Goal: Task Accomplishment & Management: Complete application form

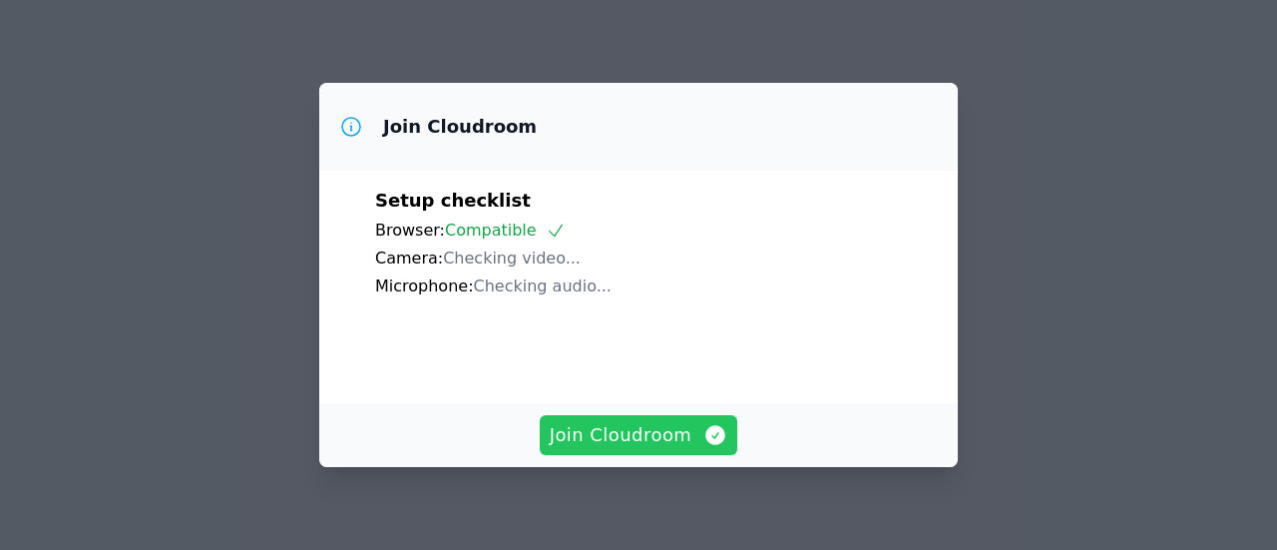
click at [698, 436] on span "Join Cloudroom" at bounding box center [639, 435] width 179 height 28
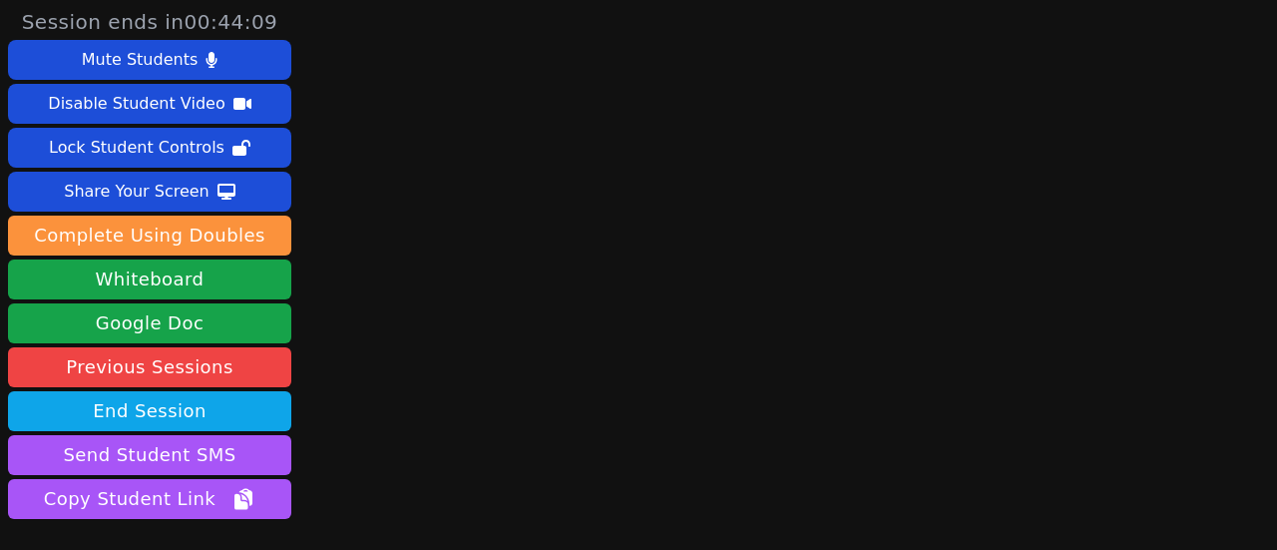
scroll to position [140, 0]
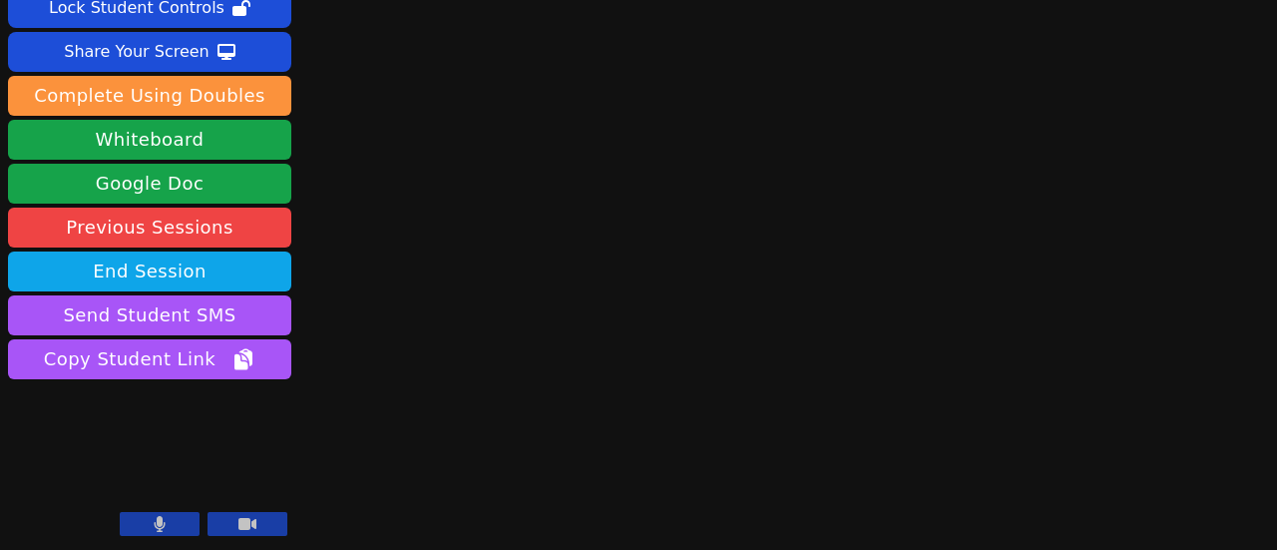
click at [168, 528] on button at bounding box center [160, 524] width 80 height 24
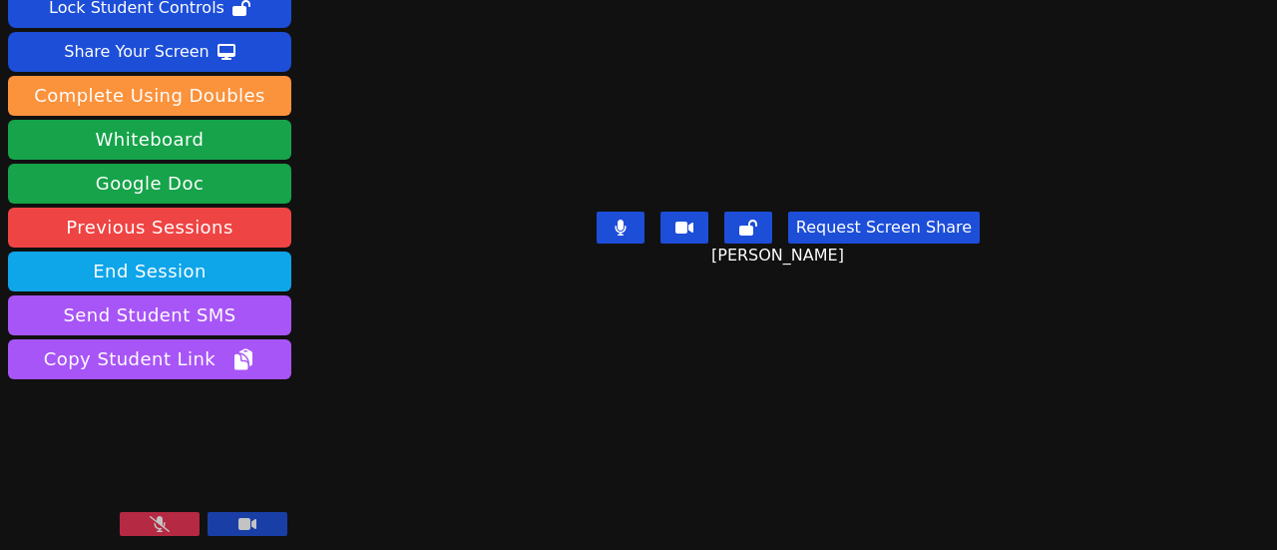
click at [167, 526] on icon at bounding box center [160, 524] width 20 height 16
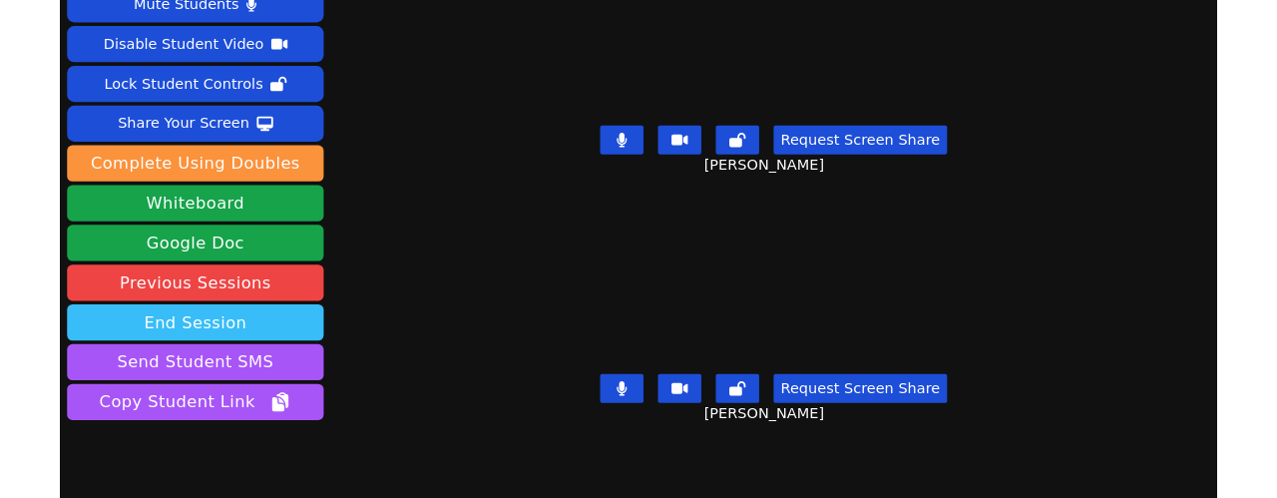
scroll to position [0, 0]
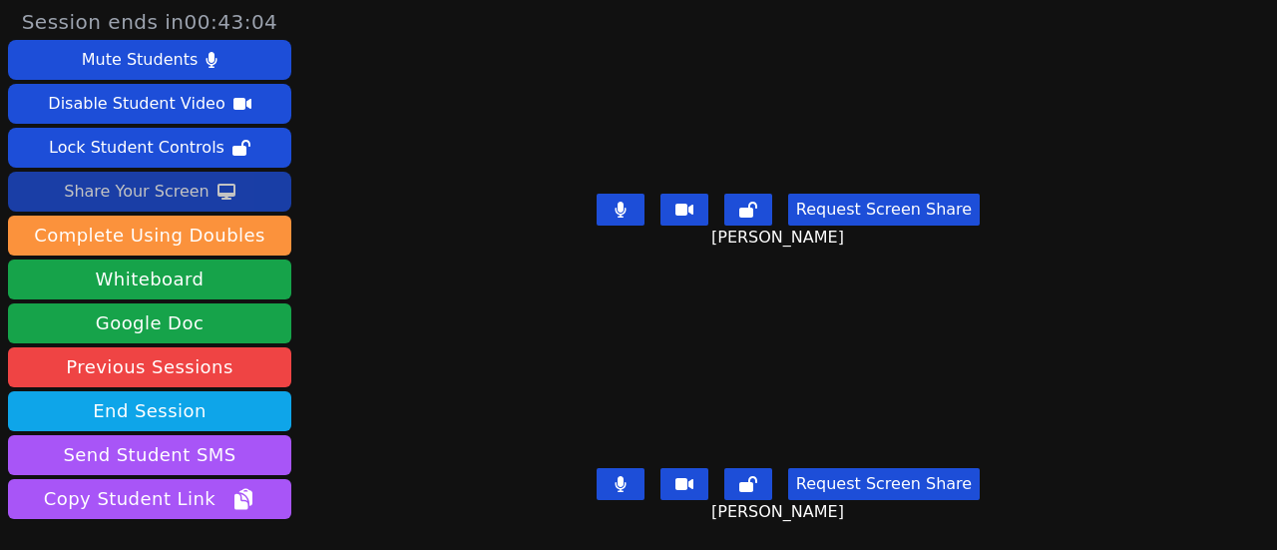
click at [184, 200] on div "Share Your Screen" at bounding box center [137, 192] width 146 height 32
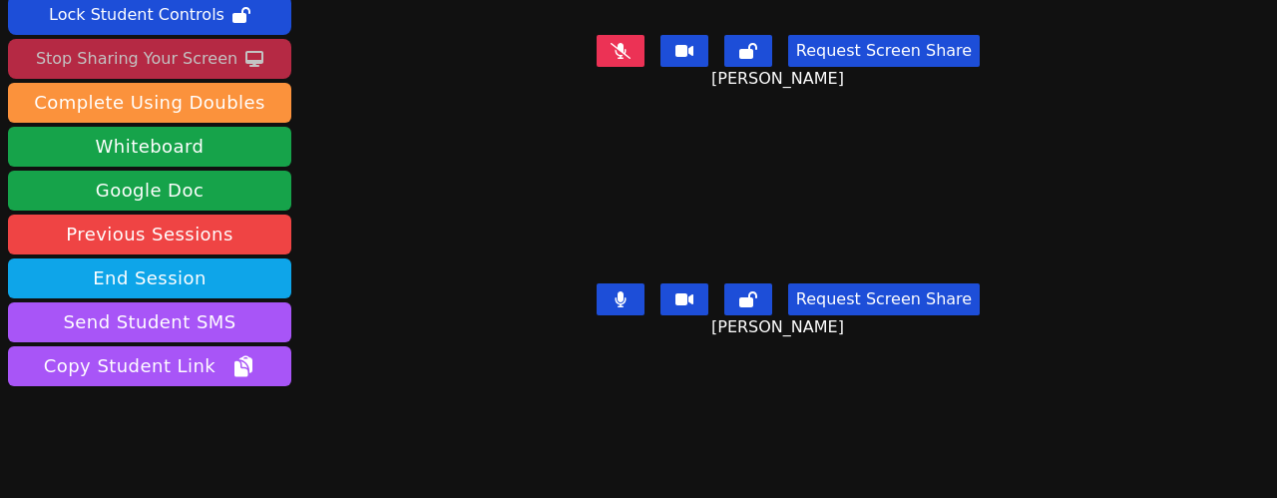
scroll to position [192, 0]
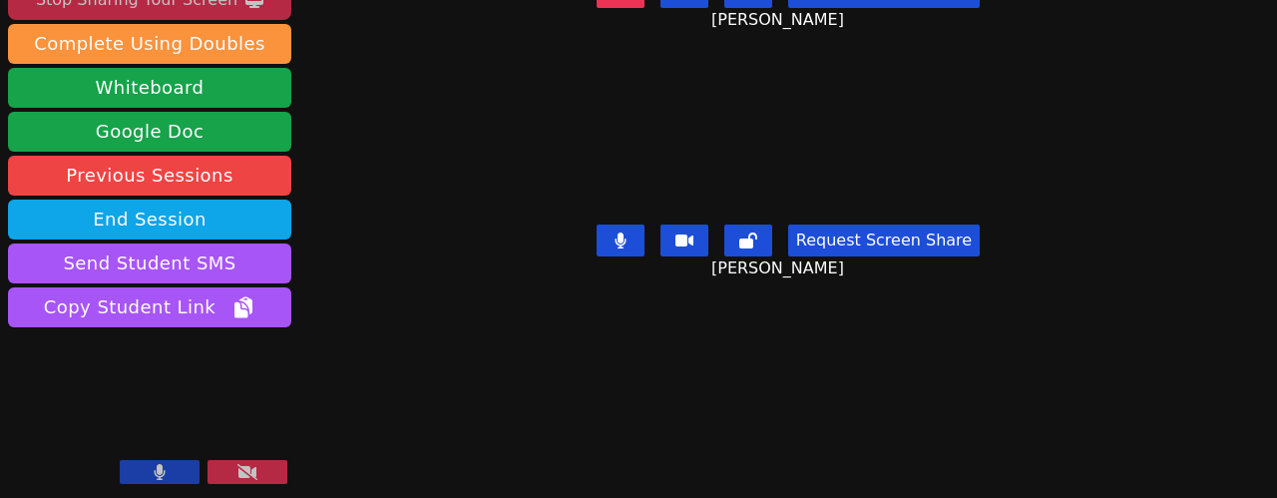
click at [634, 234] on button at bounding box center [621, 241] width 48 height 32
click at [622, 232] on icon at bounding box center [621, 240] width 12 height 16
click at [162, 466] on icon at bounding box center [160, 472] width 11 height 16
click at [163, 464] on button at bounding box center [160, 472] width 80 height 24
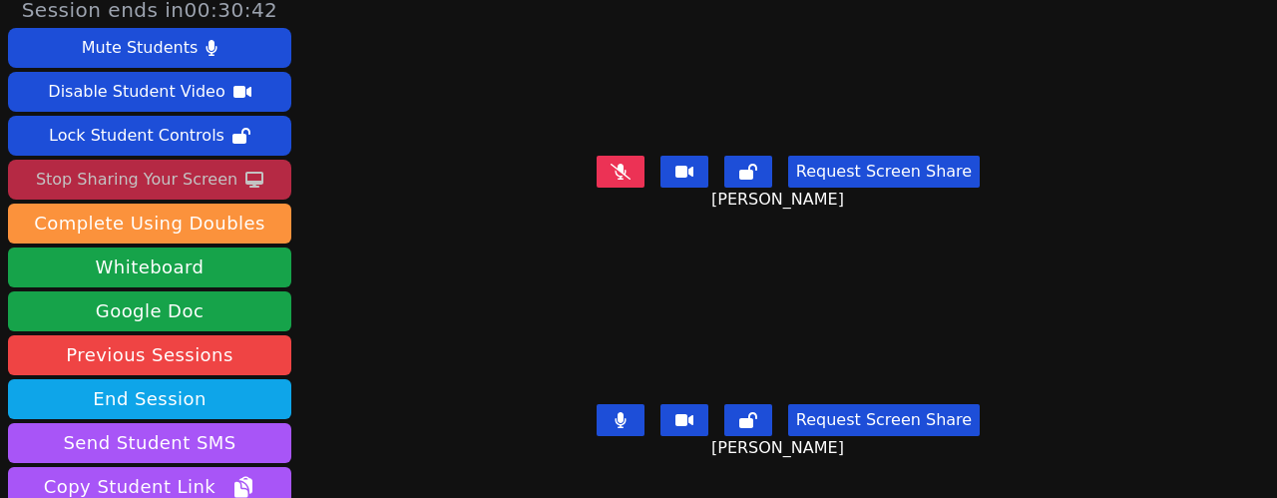
scroll to position [0, 0]
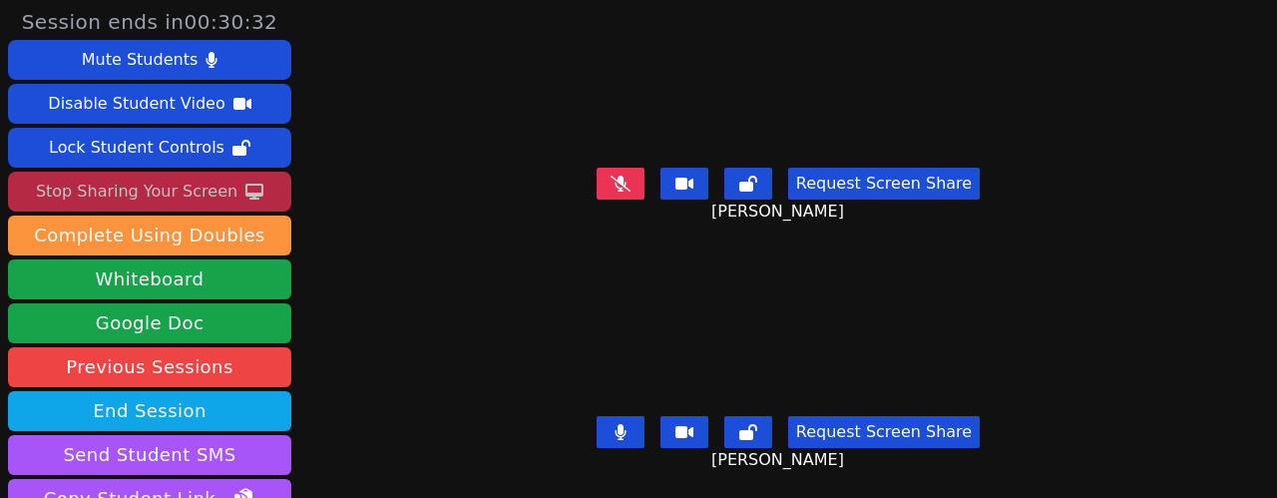
click at [625, 416] on button at bounding box center [621, 432] width 48 height 32
click at [623, 176] on icon at bounding box center [621, 184] width 20 height 16
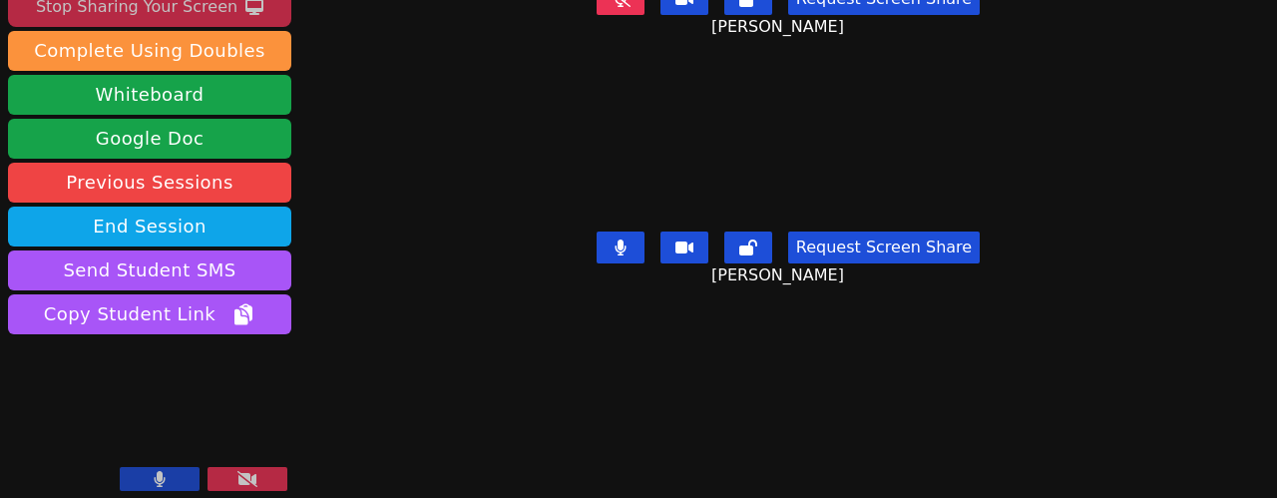
scroll to position [192, 0]
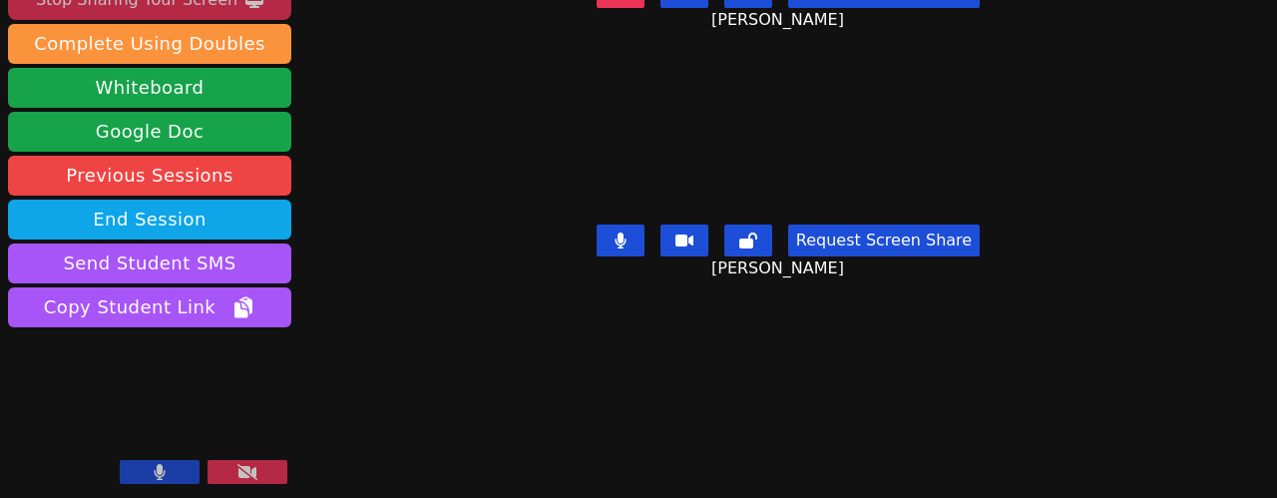
click at [623, 232] on icon at bounding box center [621, 240] width 12 height 16
click at [618, 232] on icon at bounding box center [620, 240] width 11 height 16
click at [166, 466] on button at bounding box center [160, 472] width 80 height 24
click at [166, 462] on button at bounding box center [160, 472] width 80 height 24
click at [192, 471] on button at bounding box center [160, 472] width 80 height 24
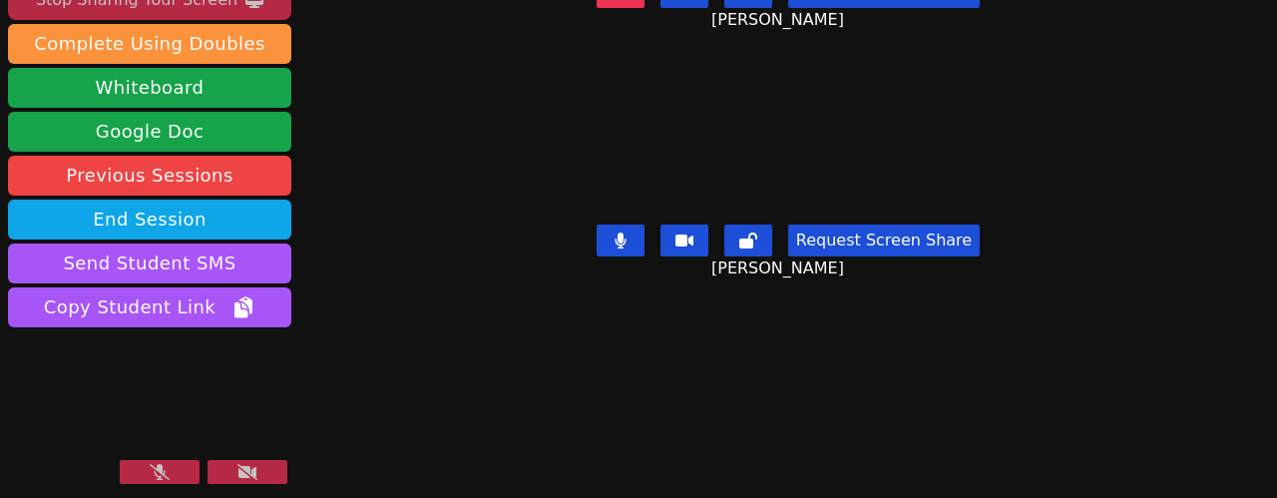
click at [182, 470] on button at bounding box center [160, 472] width 80 height 24
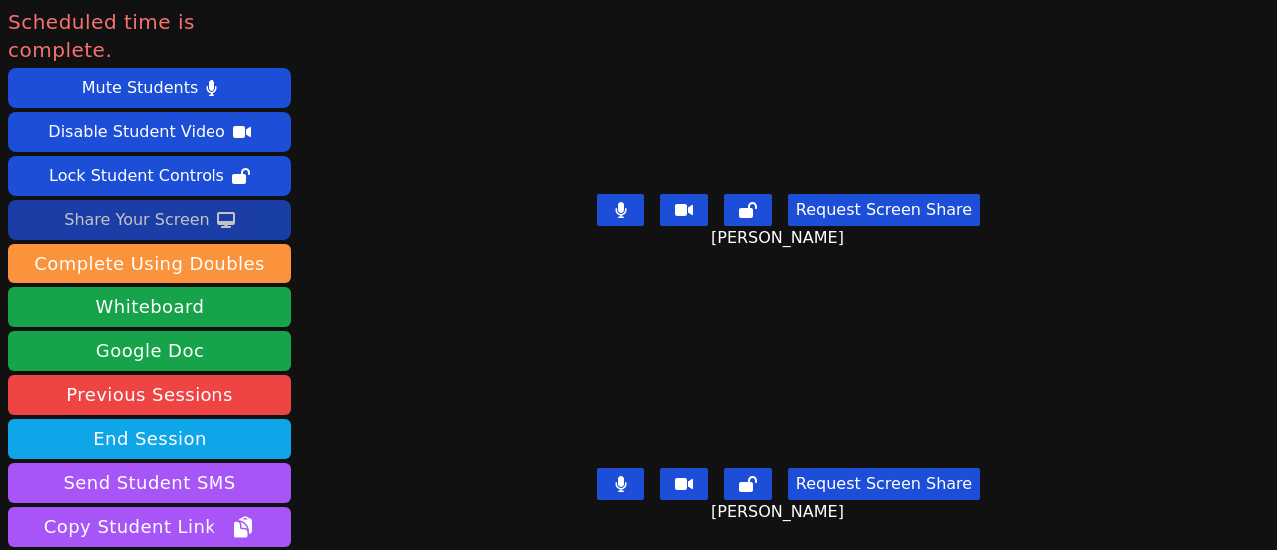
scroll to position [100, 0]
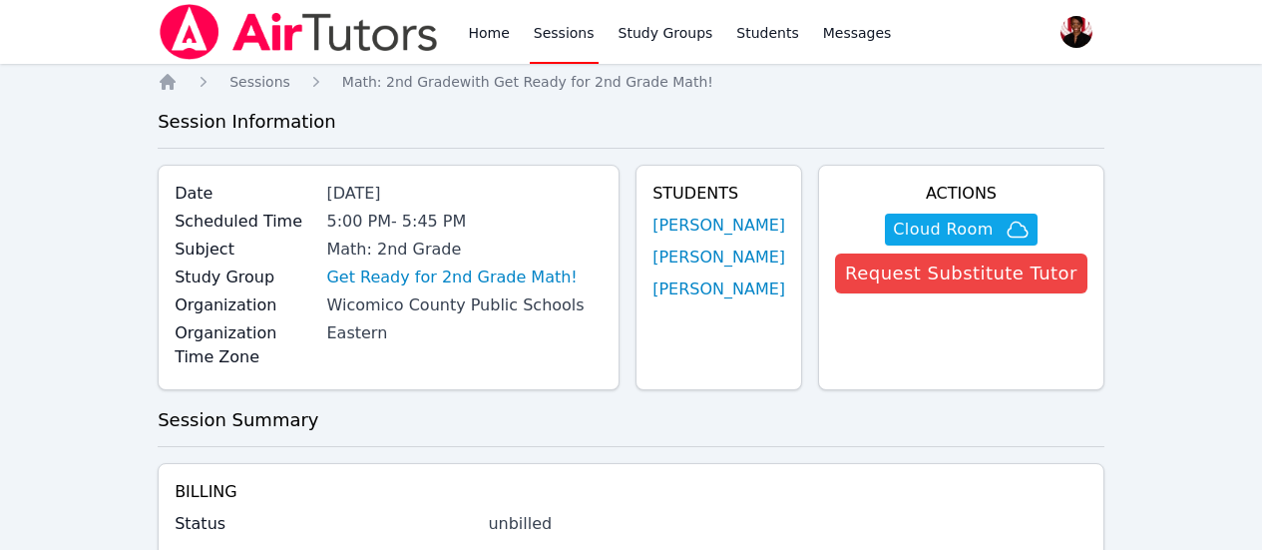
scroll to position [299, 0]
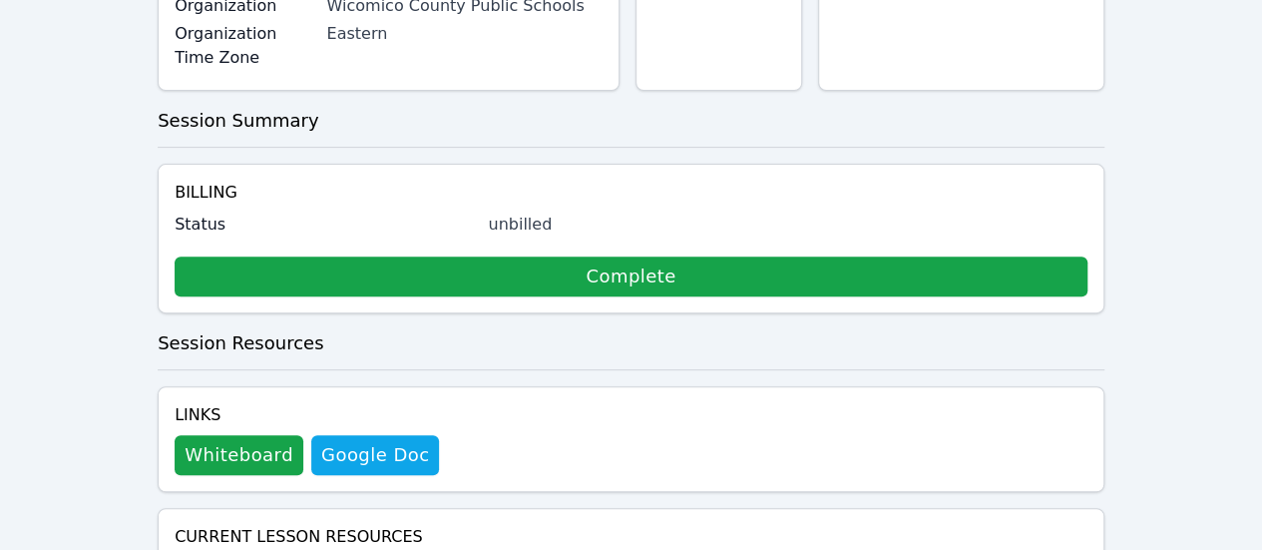
click at [407, 256] on link "Complete" at bounding box center [631, 276] width 913 height 40
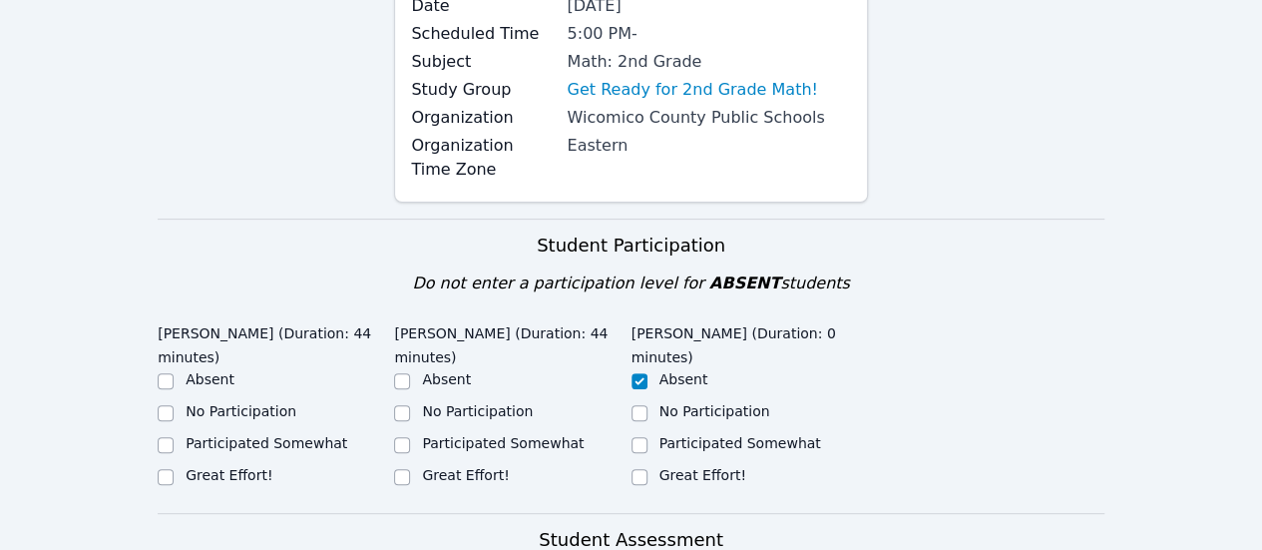
scroll to position [399, 0]
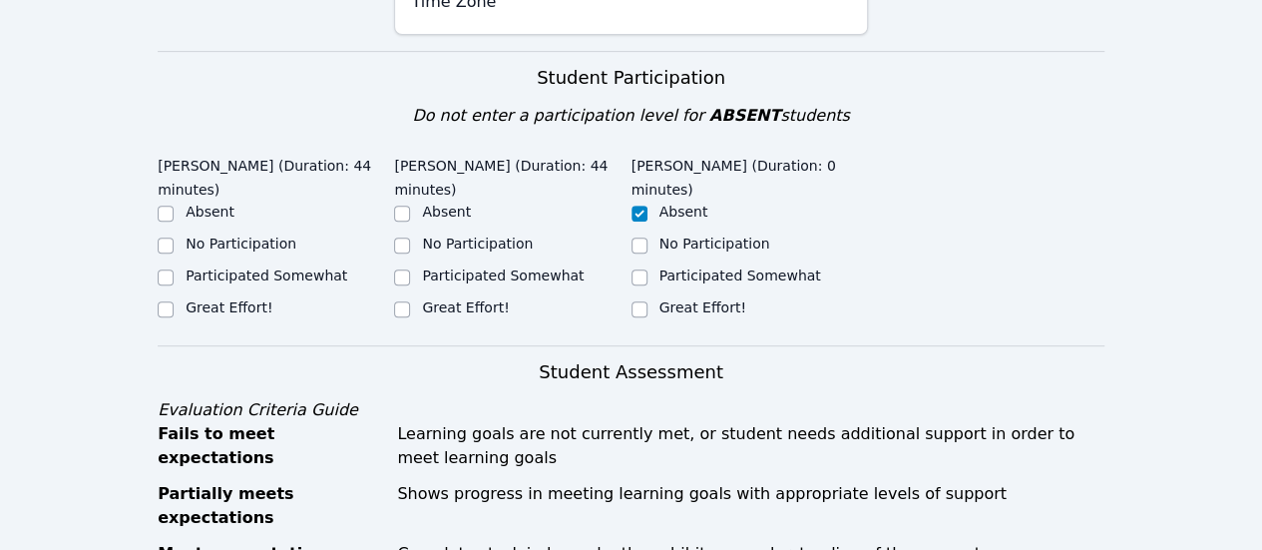
click at [437, 299] on label "Great Effort!" at bounding box center [465, 307] width 87 height 16
click at [410, 301] on input "Great Effort!" at bounding box center [402, 309] width 16 height 16
checkbox input "true"
click at [265, 297] on div "Great Effort!" at bounding box center [276, 309] width 236 height 24
click at [239, 299] on label "Great Effort!" at bounding box center [229, 307] width 87 height 16
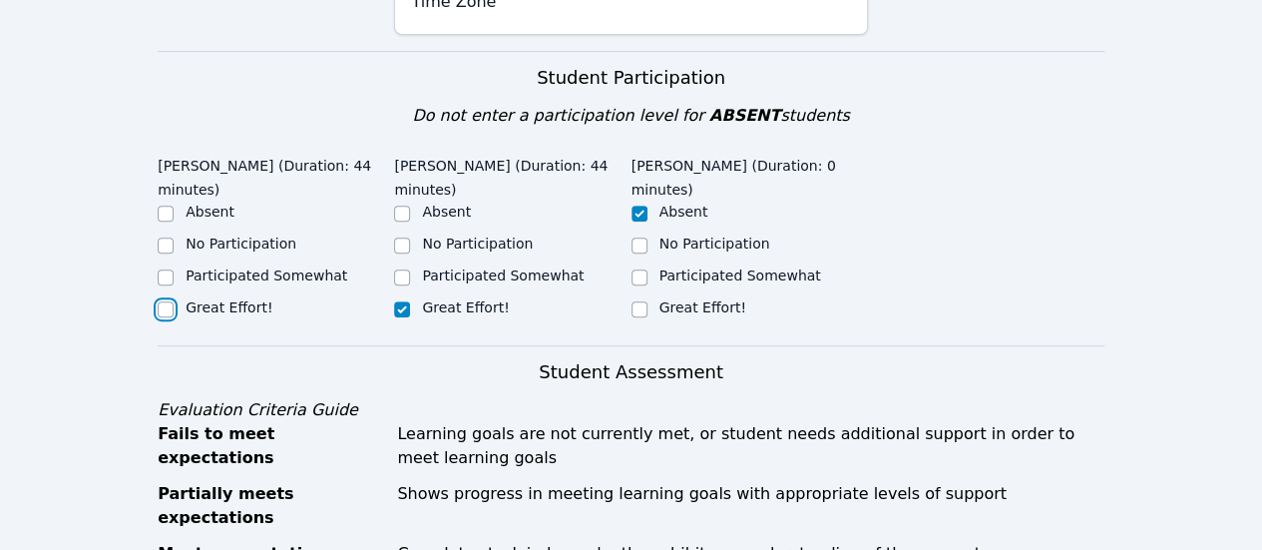
click at [174, 301] on input "Great Effort!" at bounding box center [166, 309] width 16 height 16
checkbox input "true"
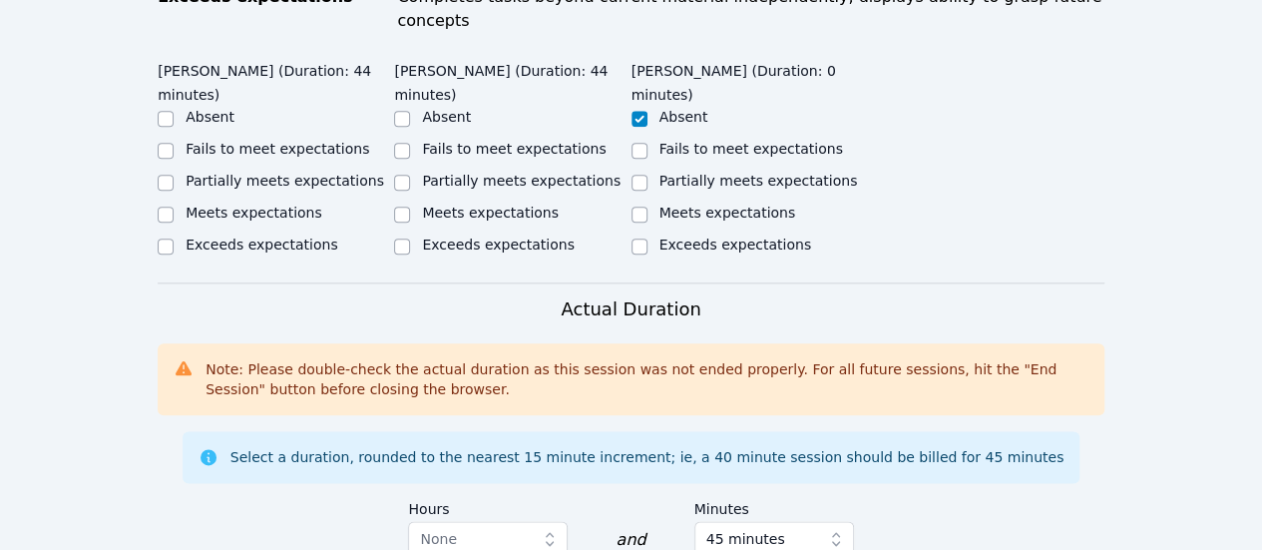
scroll to position [998, 0]
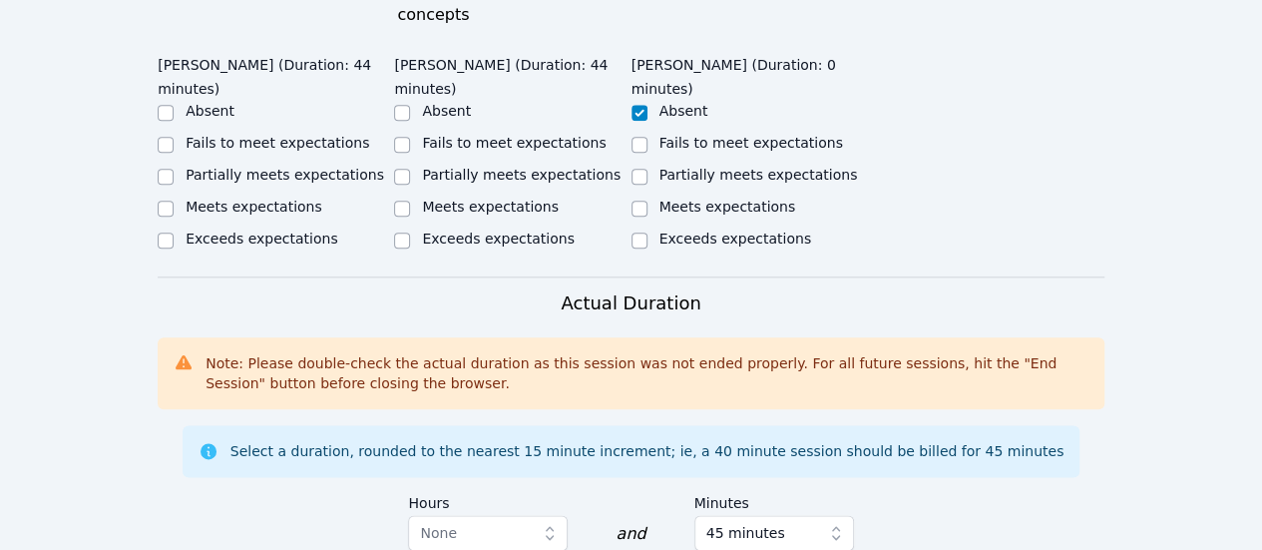
click at [291, 199] on label "Meets expectations" at bounding box center [254, 207] width 137 height 16
click at [174, 201] on input "Meets expectations" at bounding box center [166, 209] width 16 height 16
click at [291, 199] on label "Meets expectations" at bounding box center [254, 207] width 137 height 16
click at [174, 201] on input "Meets expectations" at bounding box center [166, 209] width 16 height 16
checkbox input "true"
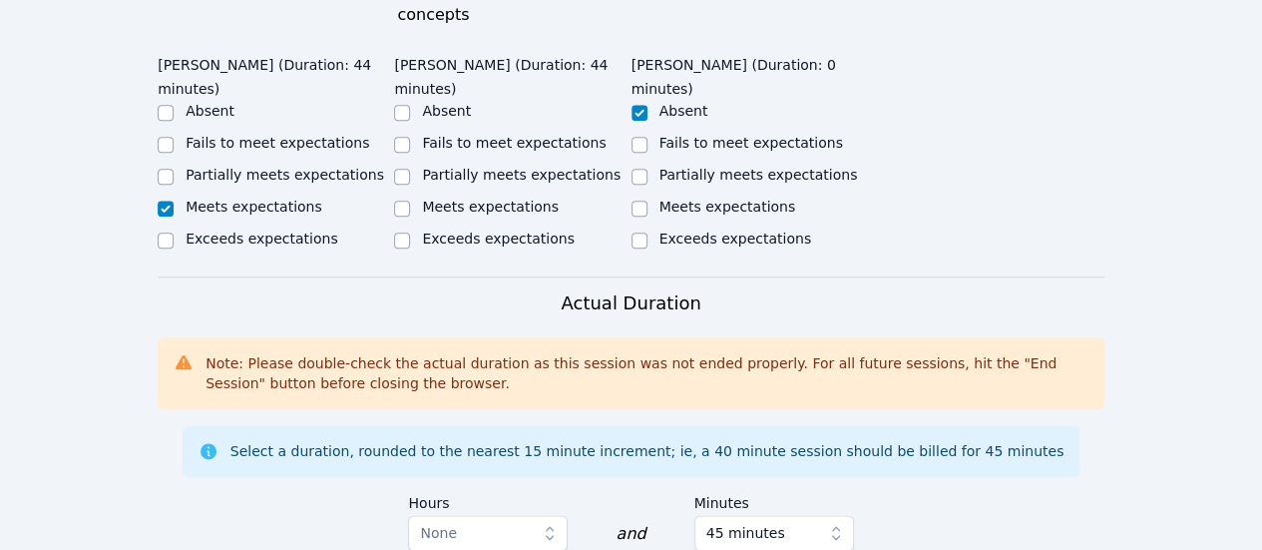
click at [453, 199] on label "Meets expectations" at bounding box center [490, 207] width 137 height 16
click at [410, 201] on input "Meets expectations" at bounding box center [402, 209] width 16 height 16
checkbox input "true"
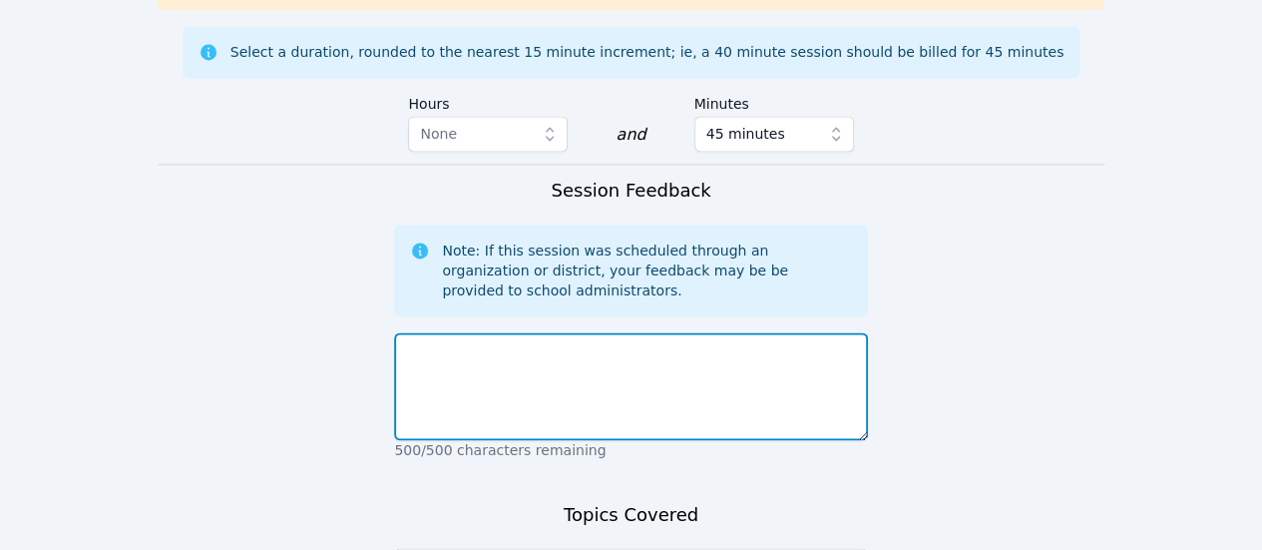
click at [659, 332] on textarea at bounding box center [630, 386] width 473 height 108
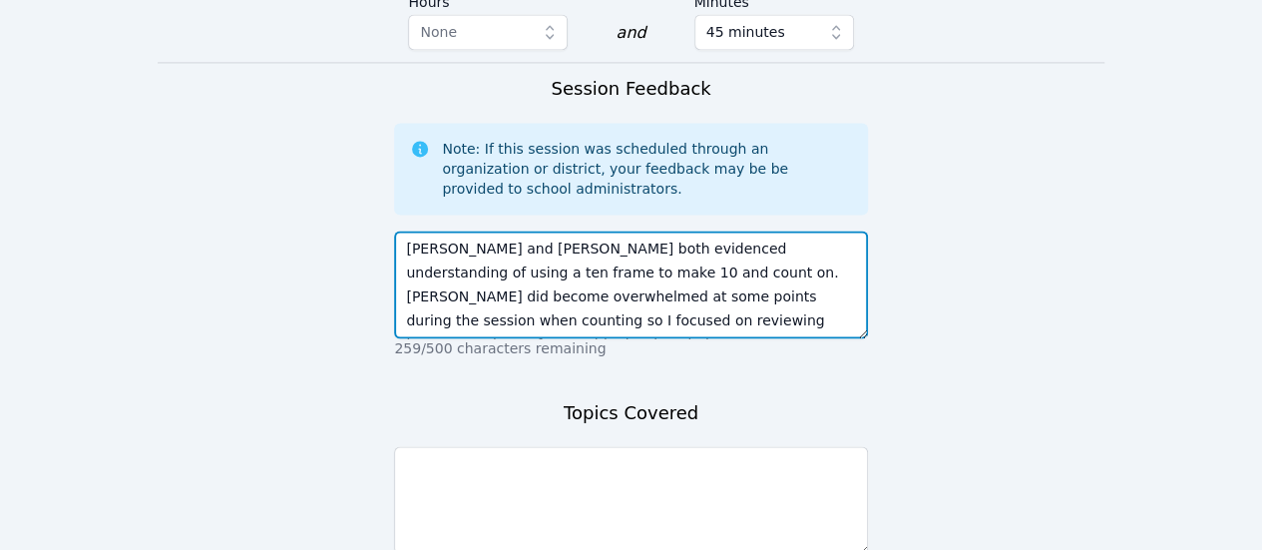
scroll to position [1597, 0]
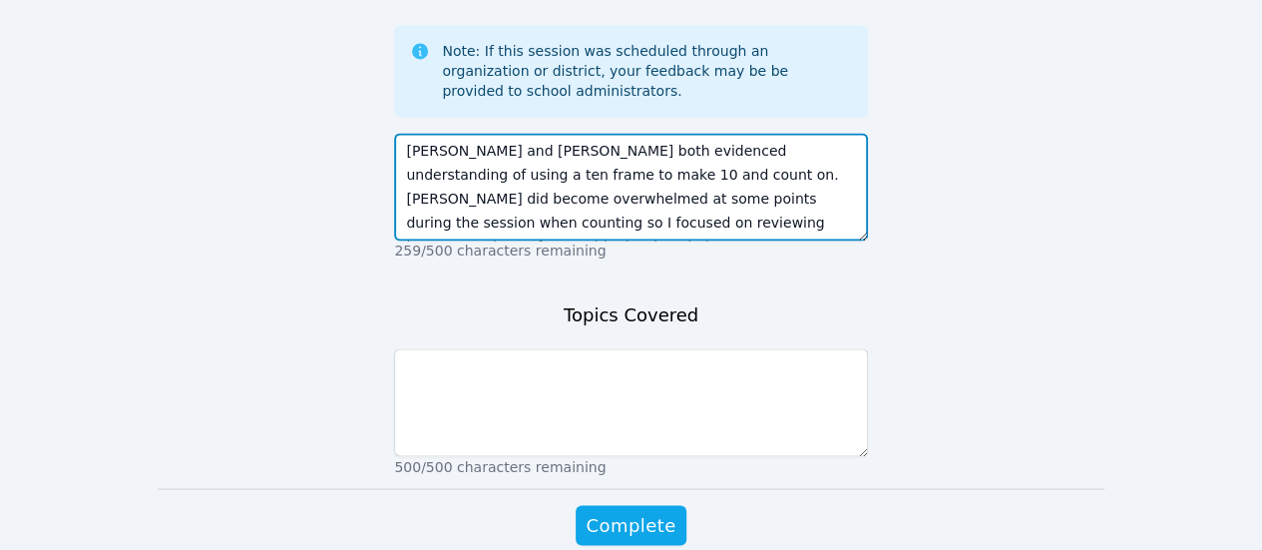
type textarea "Kyler and Canani both evidenced understanding of using a ten frame to make 10 a…"
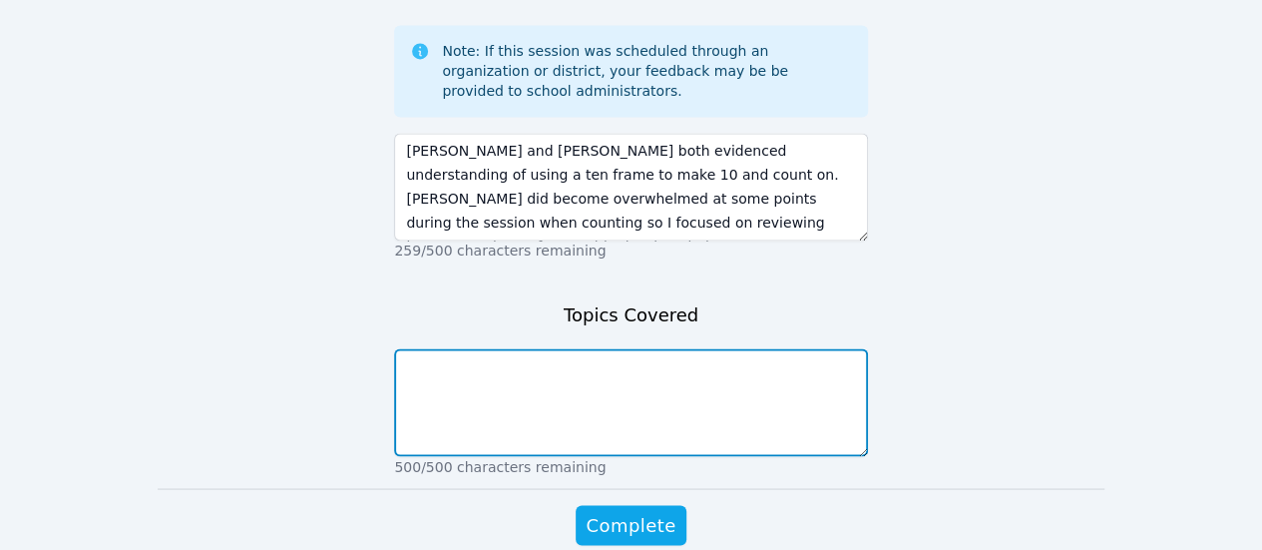
click at [572, 362] on textarea at bounding box center [630, 402] width 473 height 108
paste textarea "3. Make a Ten.pdf"
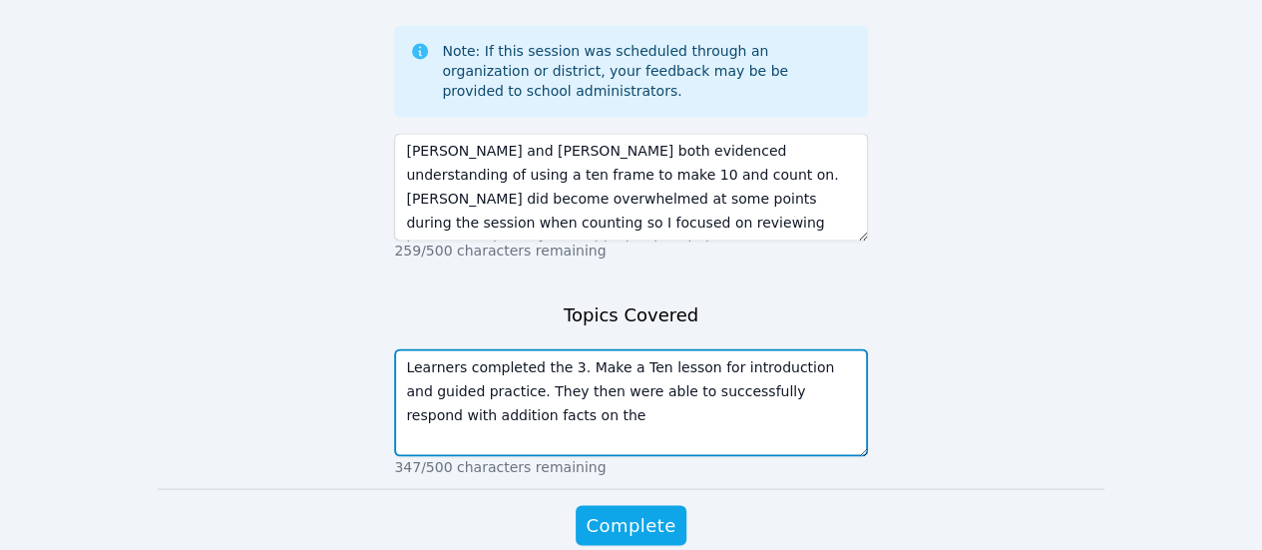
paste textarea "Kindergarten Math Review First Grade Back to School_Six Little Fish.pdf"
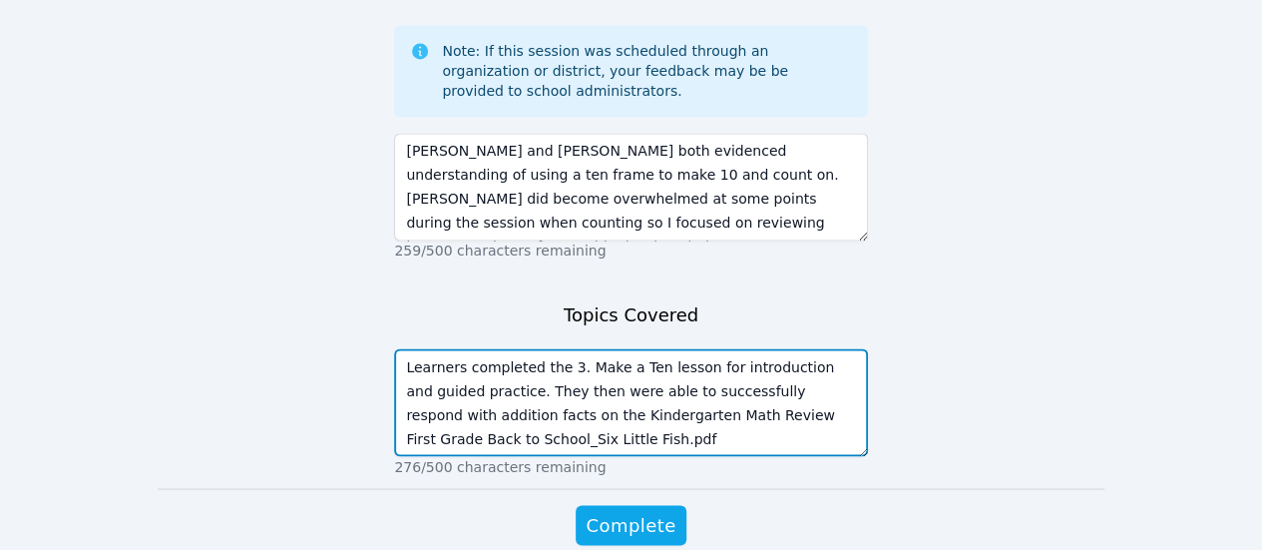
drag, startPoint x: 704, startPoint y: 364, endPoint x: 771, endPoint y: 364, distance: 66.9
click at [771, 364] on textarea "Learners completed the 3. Make a Ten lesson for introduction and guided practic…" at bounding box center [630, 402] width 473 height 108
drag, startPoint x: 619, startPoint y: 363, endPoint x: 541, endPoint y: 363, distance: 77.8
click at [541, 363] on textarea "Learners completed the 3. Make a Ten lesson for introduction and guided practic…" at bounding box center [630, 402] width 473 height 108
drag, startPoint x: 788, startPoint y: 362, endPoint x: 840, endPoint y: 365, distance: 52.0
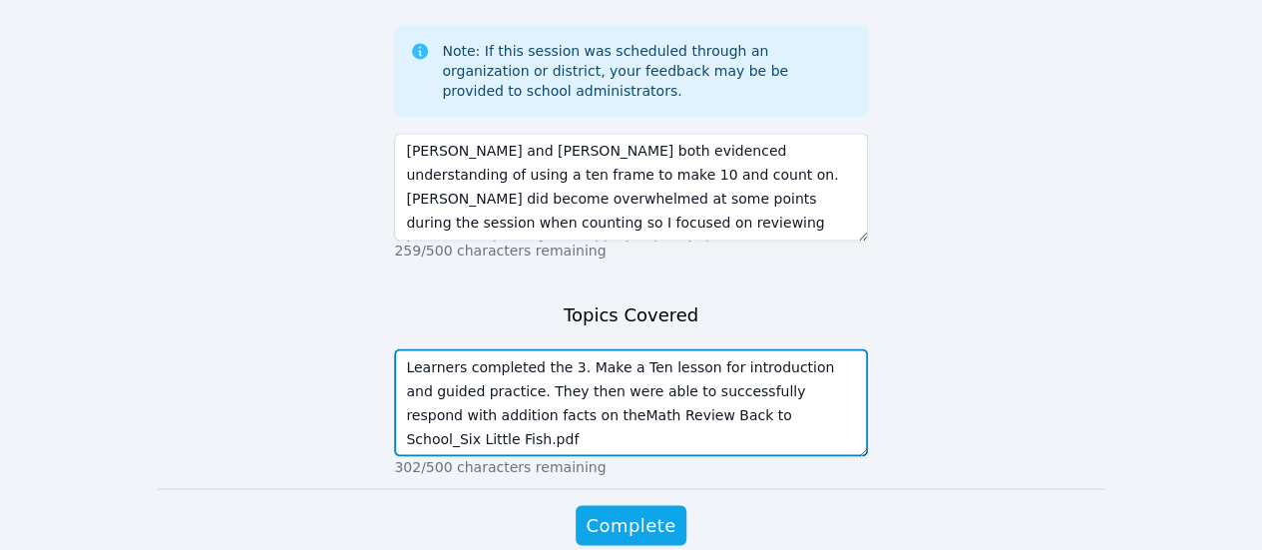
click at [840, 365] on textarea "Learners completed the 3. Make a Ten lesson for introduction and guided practic…" at bounding box center [630, 402] width 473 height 108
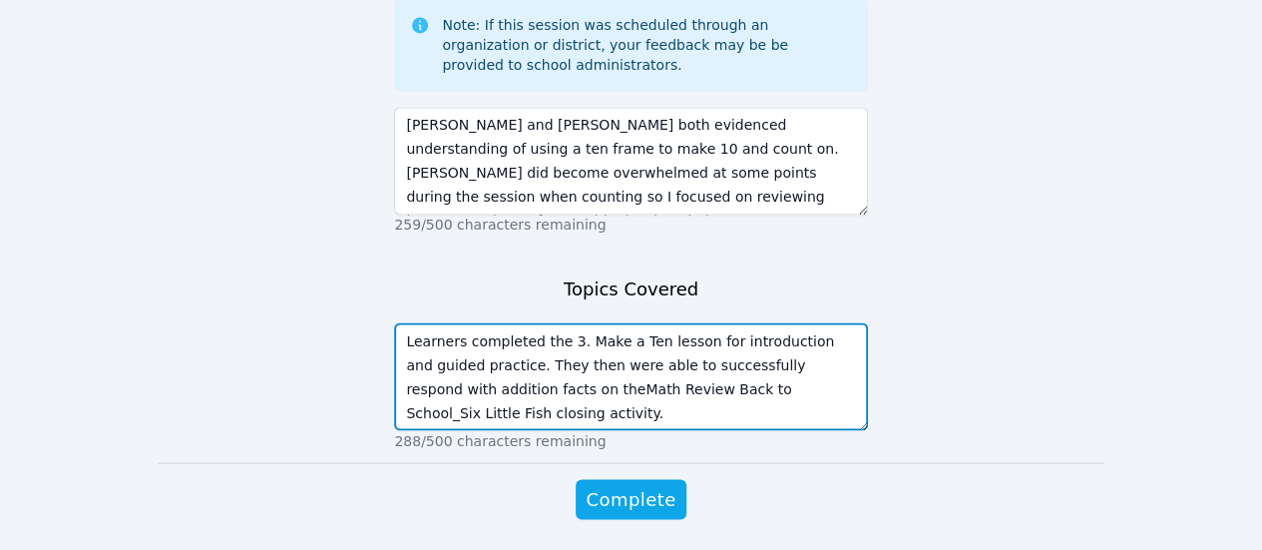
scroll to position [1636, 0]
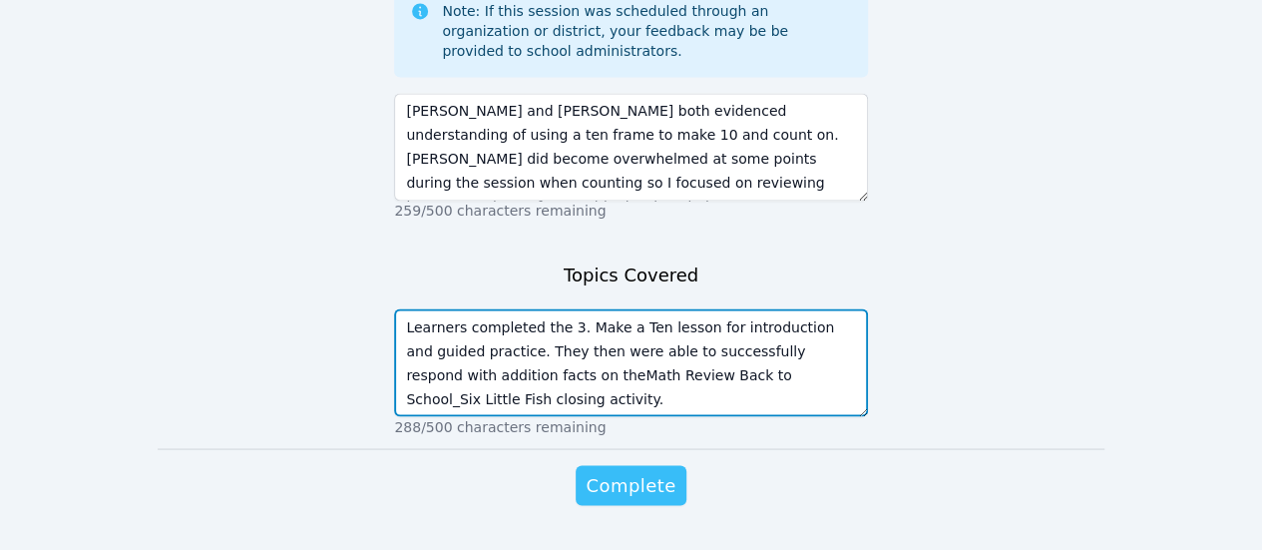
type textarea "Learners completed the 3. Make a Ten lesson for introduction and guided practic…"
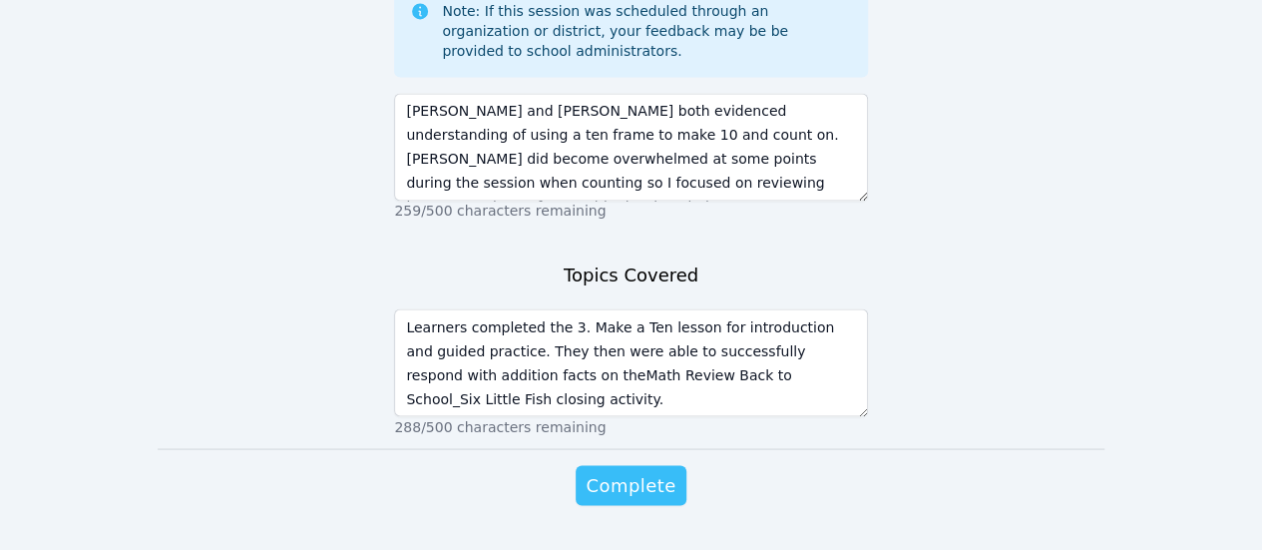
click at [648, 471] on span "Complete" at bounding box center [631, 485] width 90 height 28
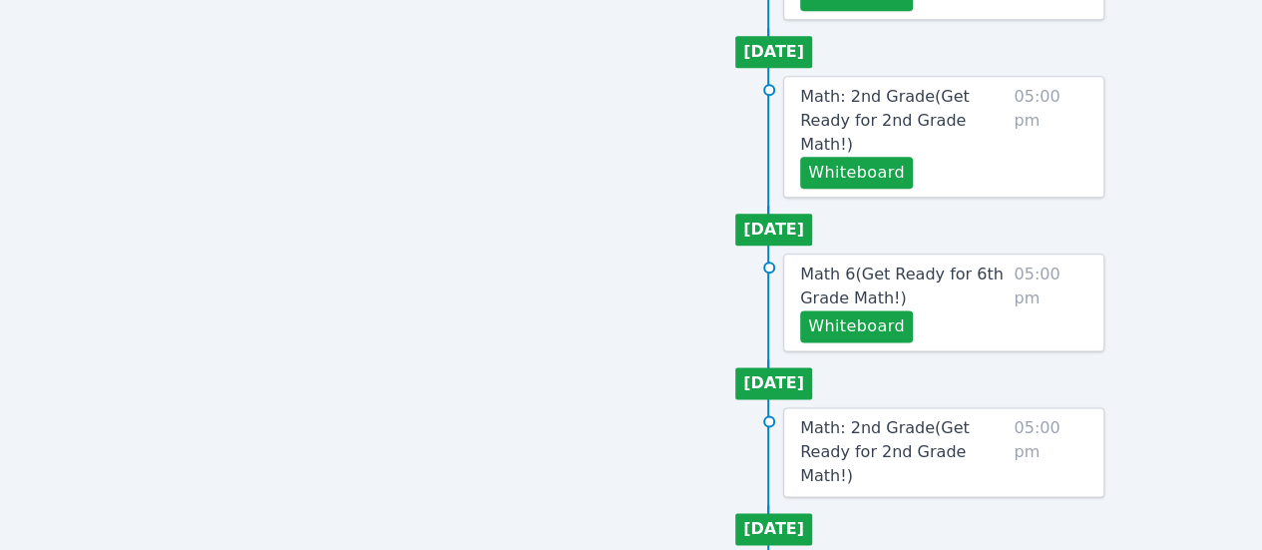
scroll to position [1141, 0]
